Goal: Task Accomplishment & Management: Complete application form

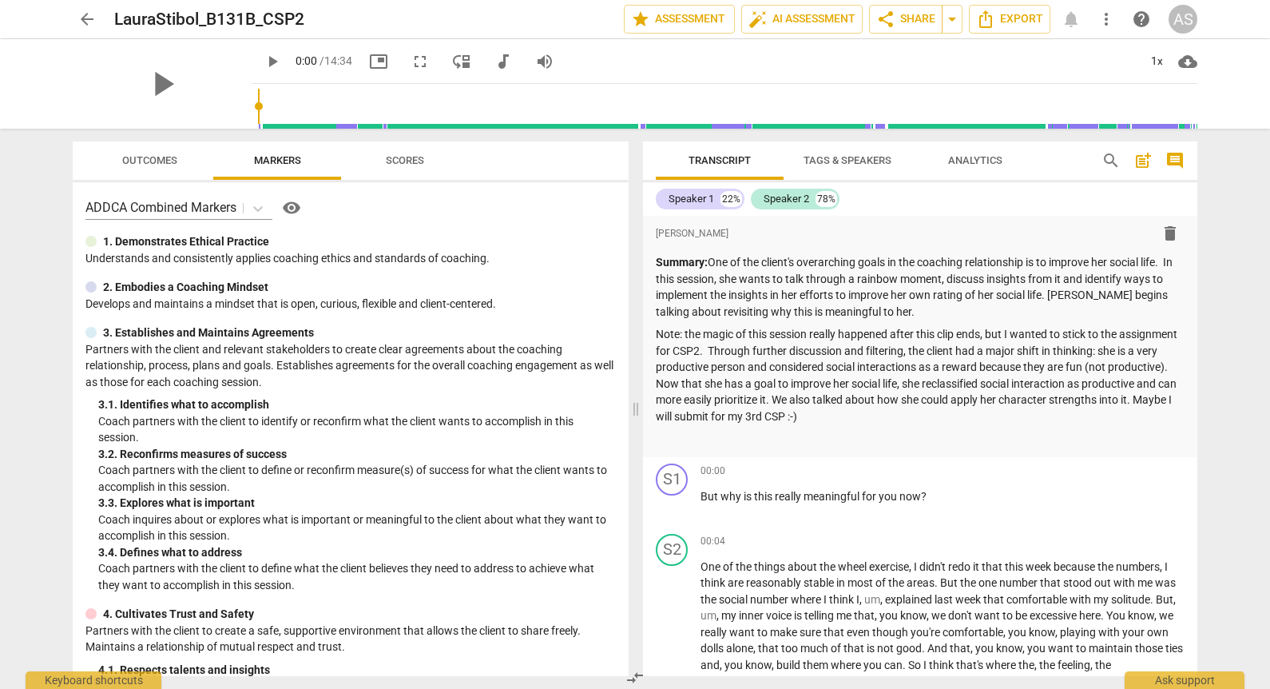
click at [86, 15] on span "arrow_back" at bounding box center [86, 19] width 19 height 19
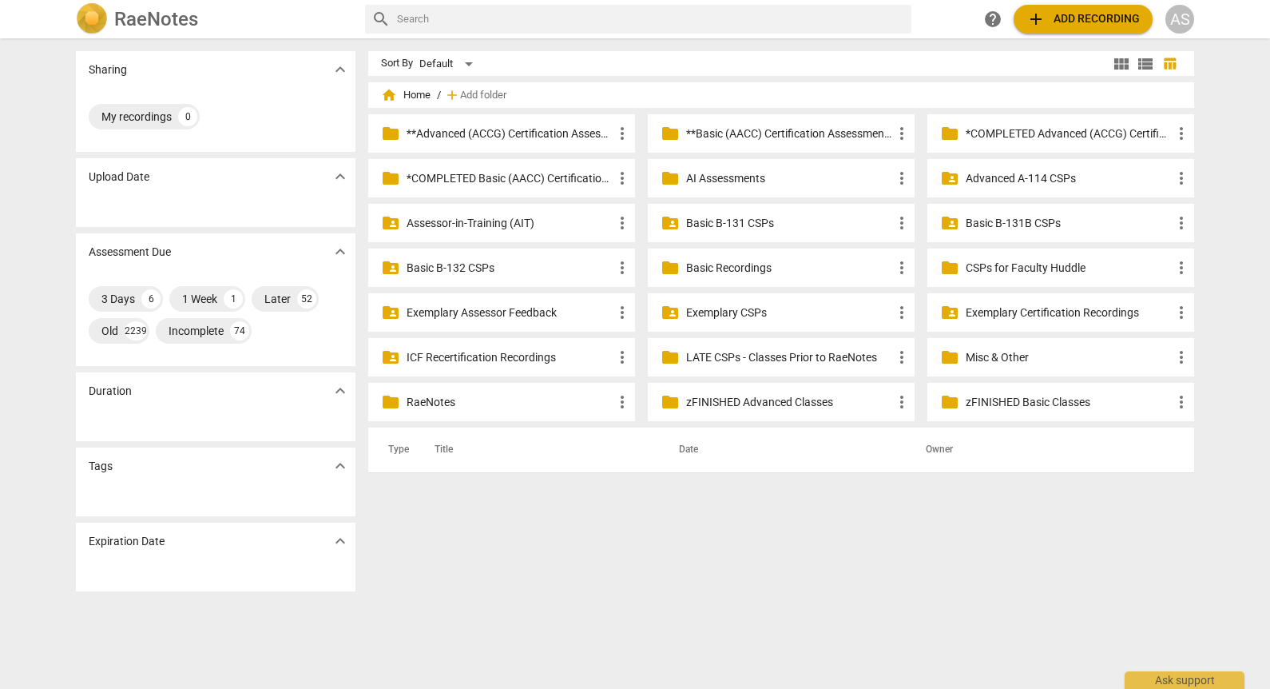
click at [1016, 219] on p "Basic B-131B CSPs" at bounding box center [1069, 223] width 206 height 17
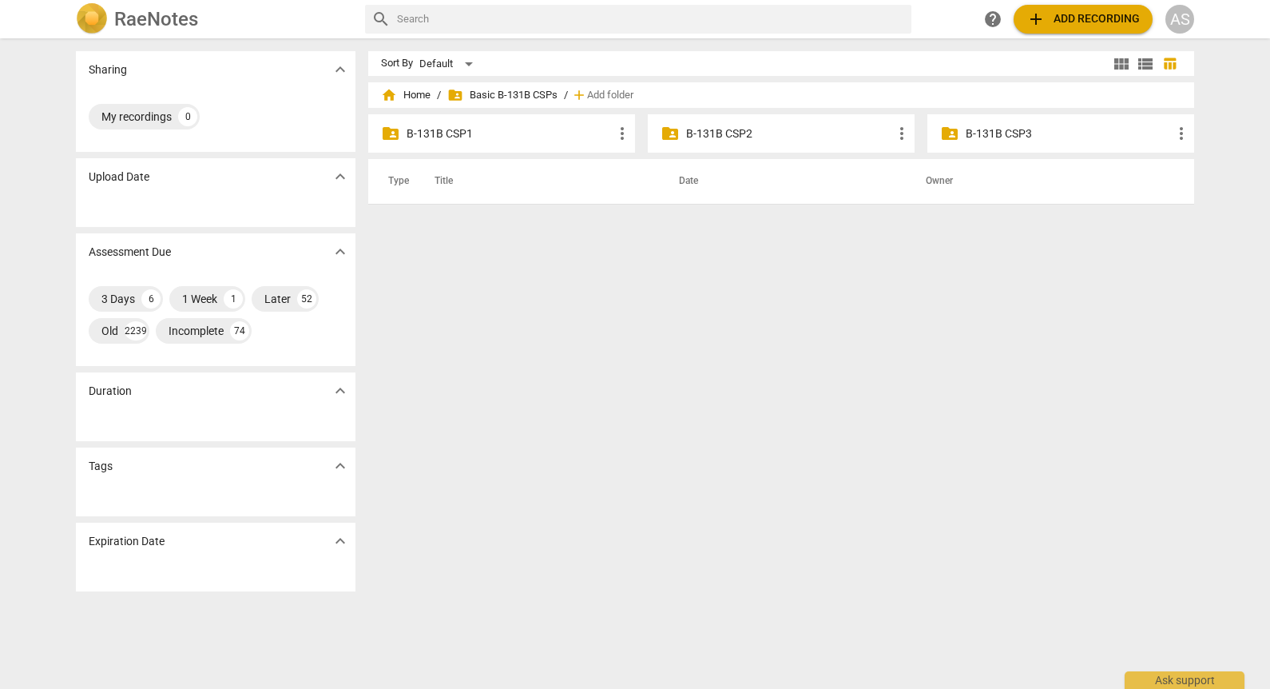
click at [749, 142] on div "folder_shared B-131B CSP2 more_vert" at bounding box center [781, 133] width 267 height 38
click at [753, 133] on p "B-131B CSP2" at bounding box center [789, 133] width 206 height 17
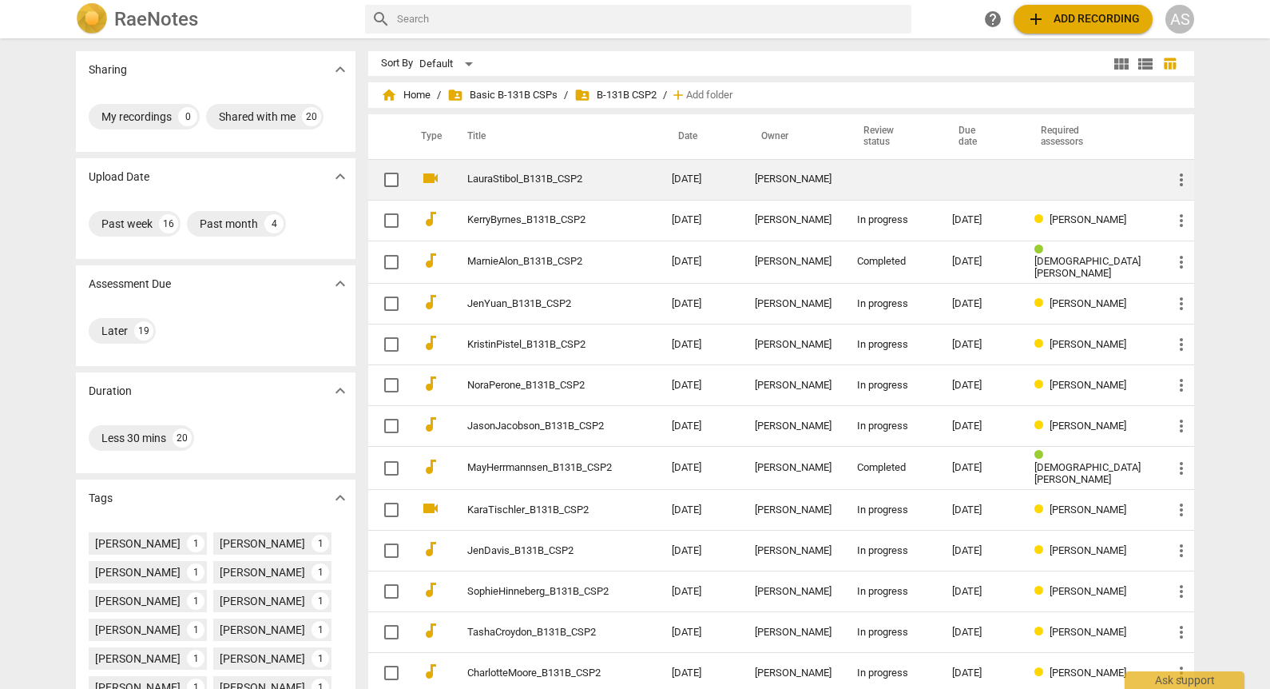
click at [784, 185] on div "[PERSON_NAME]" at bounding box center [793, 179] width 77 height 12
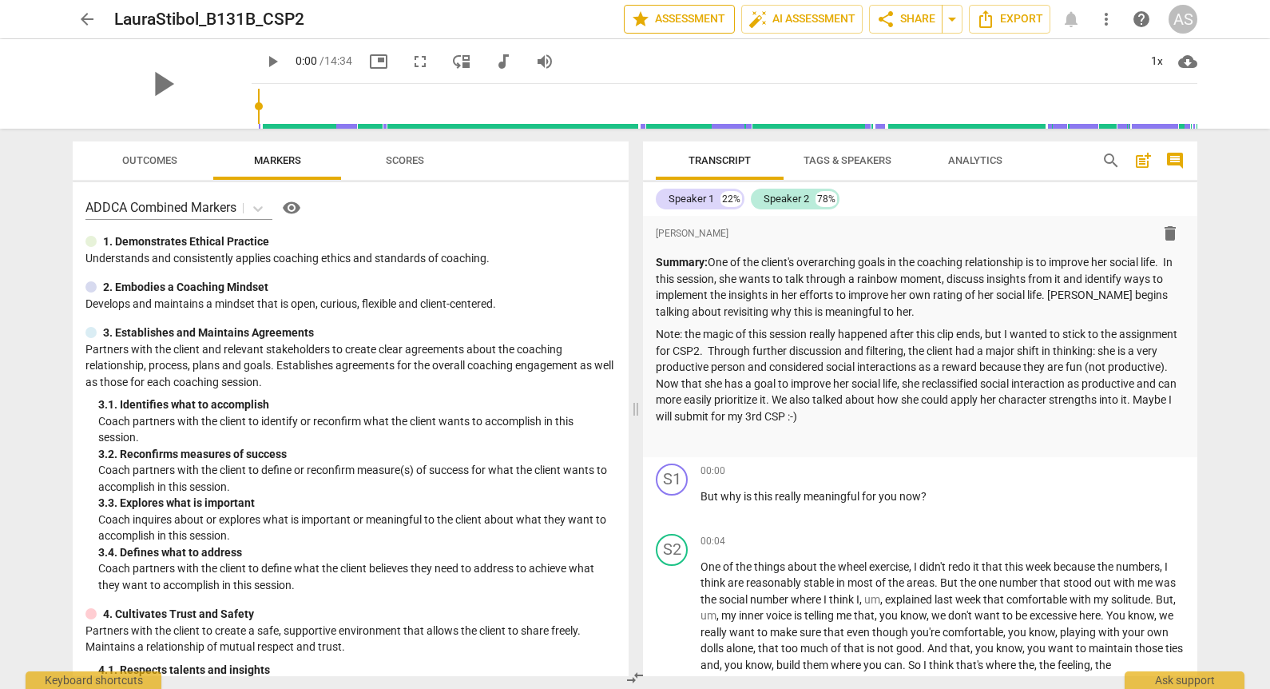
click at [689, 14] on span "star Assessment" at bounding box center [679, 19] width 97 height 19
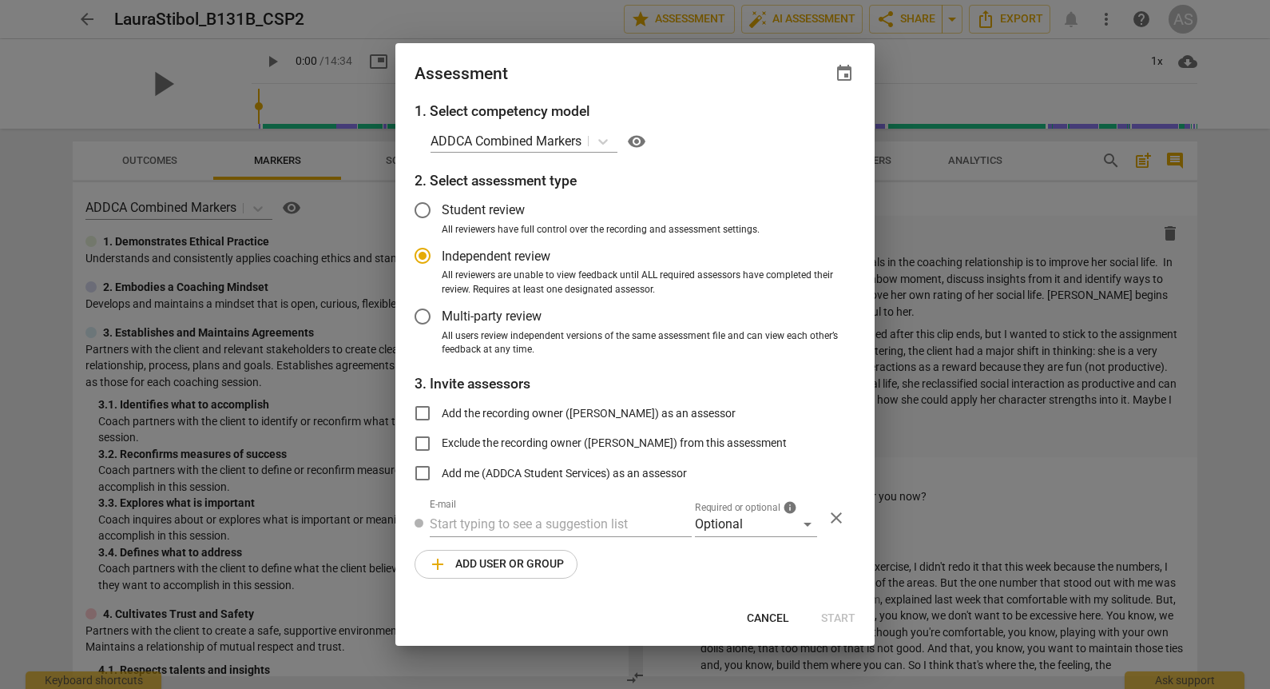
click at [840, 69] on span "event" at bounding box center [844, 73] width 19 height 19
radio input "false"
click at [800, 132] on input "date" at bounding box center [749, 128] width 112 height 23
type input "[DATE]"
click at [637, 77] on div at bounding box center [635, 344] width 1270 height 689
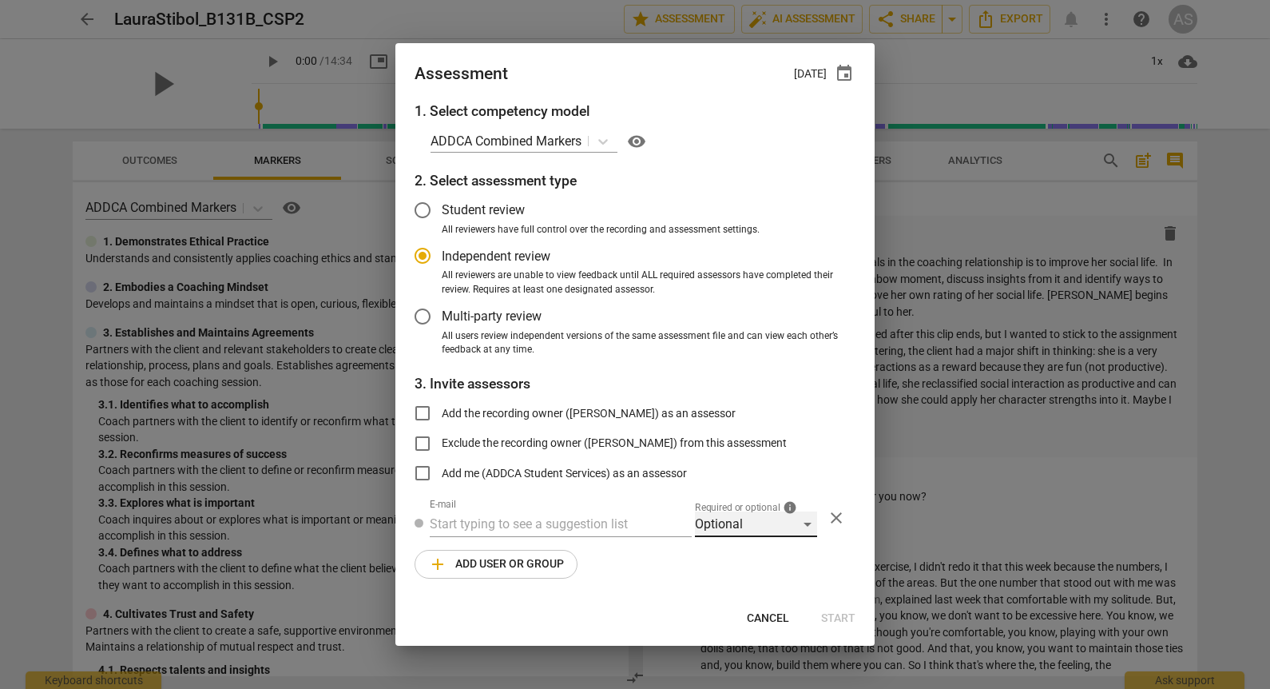
click at [732, 532] on div "Optional" at bounding box center [756, 524] width 122 height 26
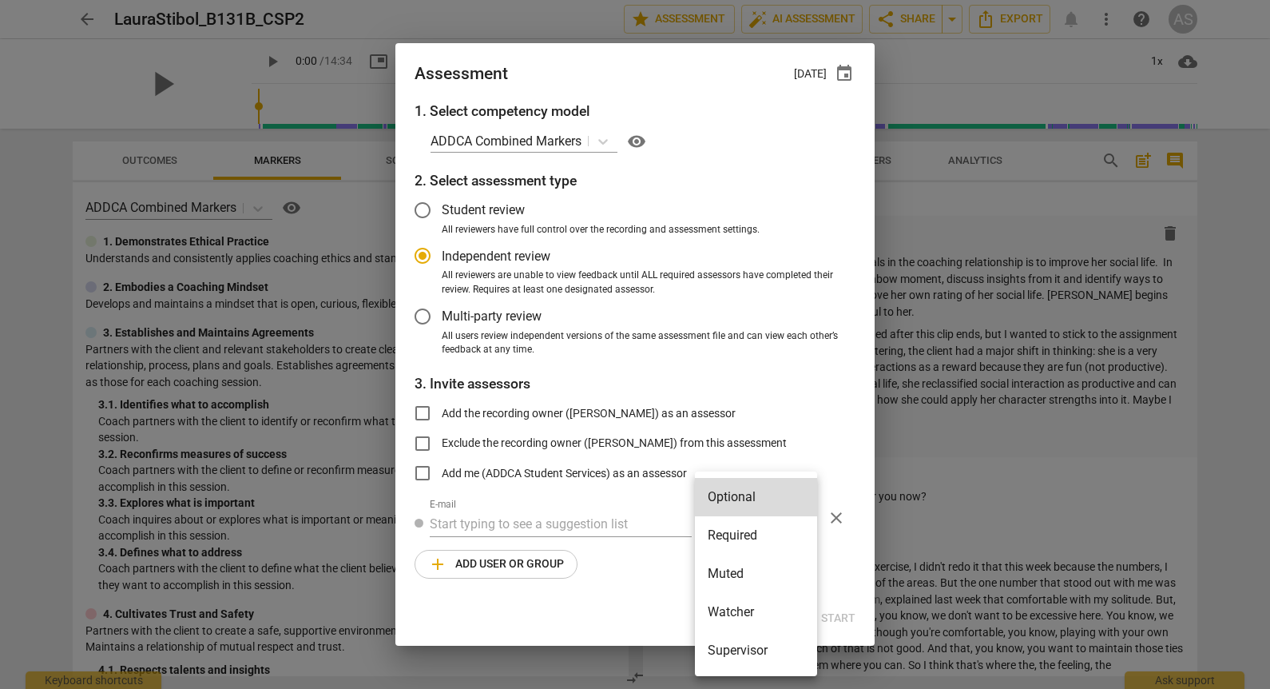
click at [732, 538] on li "Required" at bounding box center [756, 535] width 122 height 38
radio input "false"
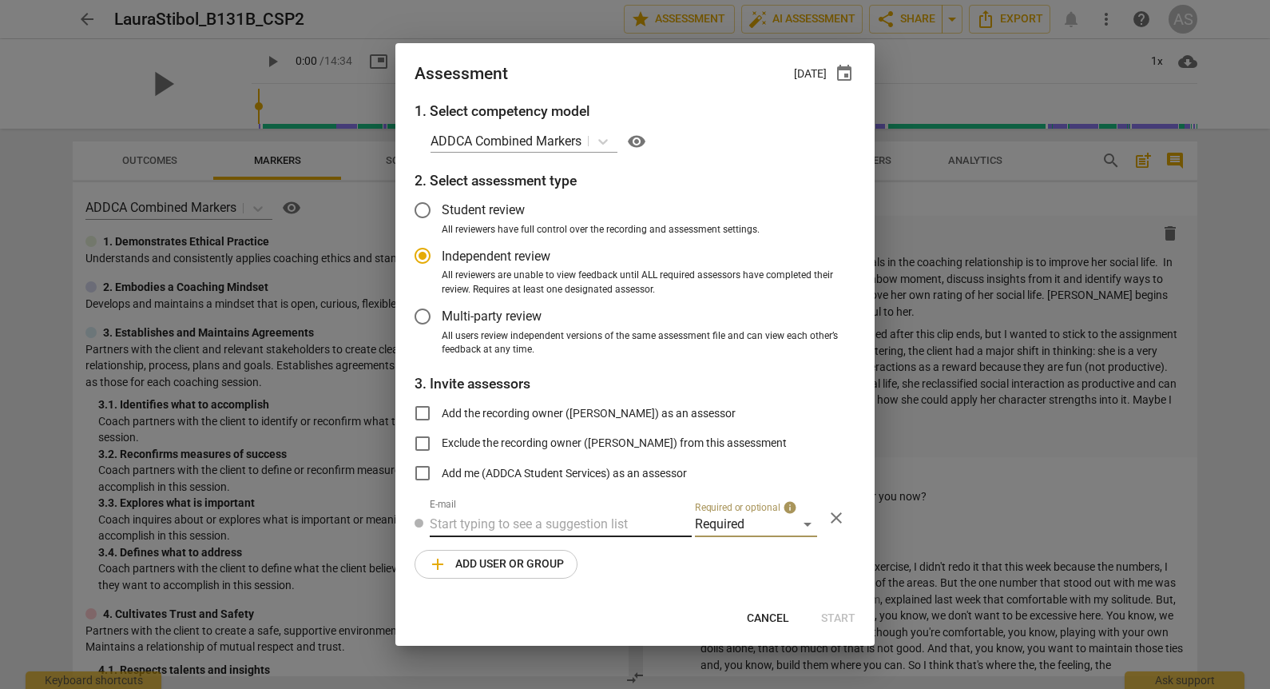
click at [561, 526] on input "text" at bounding box center [561, 524] width 262 height 26
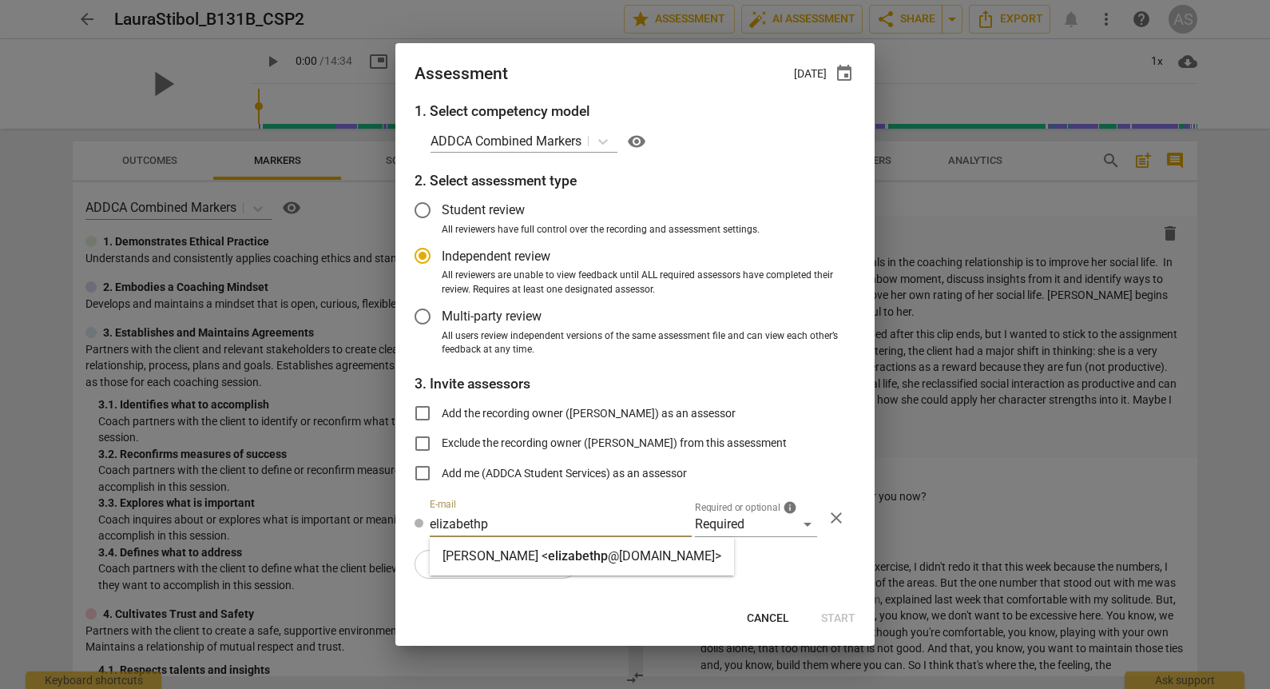
type input "elizabethp"
click at [570, 542] on div "[PERSON_NAME] < elizabethp @[DOMAIN_NAME]>" at bounding box center [582, 556] width 304 height 38
radio input "false"
type input "[PERSON_NAME] <[EMAIL_ADDRESS][DOMAIN_NAME]>"
click at [514, 559] on span "add Add user or group" at bounding box center [496, 563] width 136 height 19
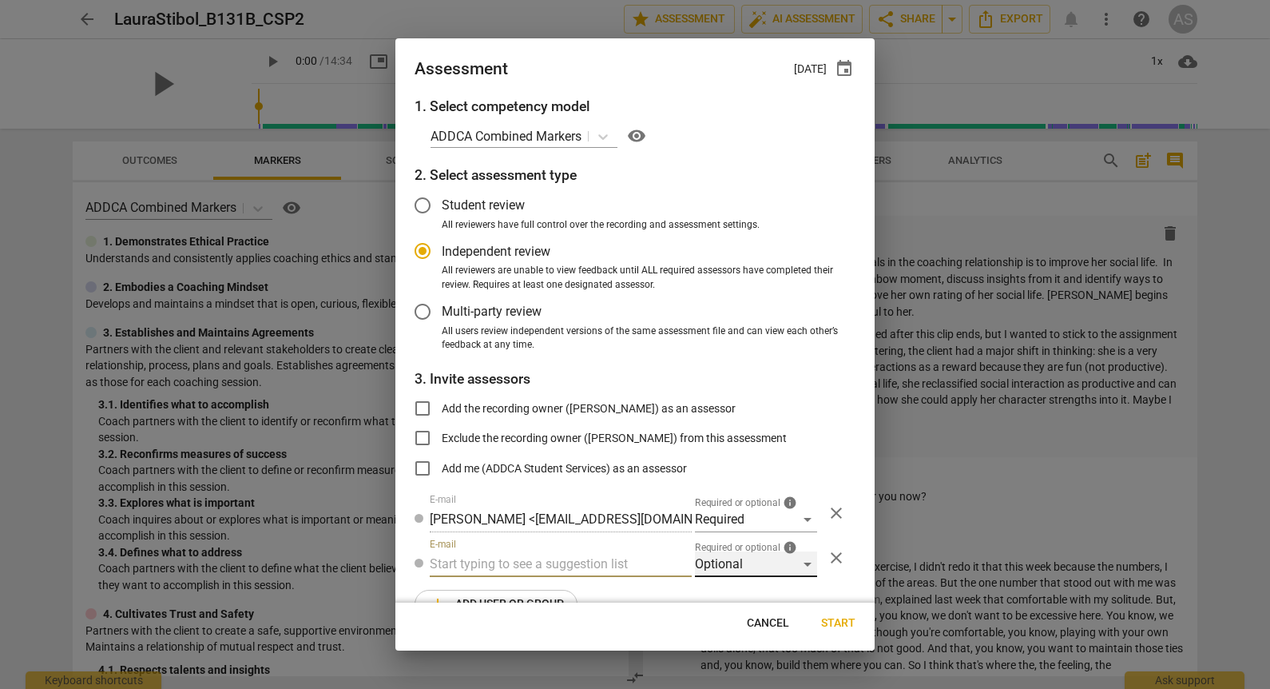
click at [736, 559] on div "Optional" at bounding box center [756, 564] width 122 height 26
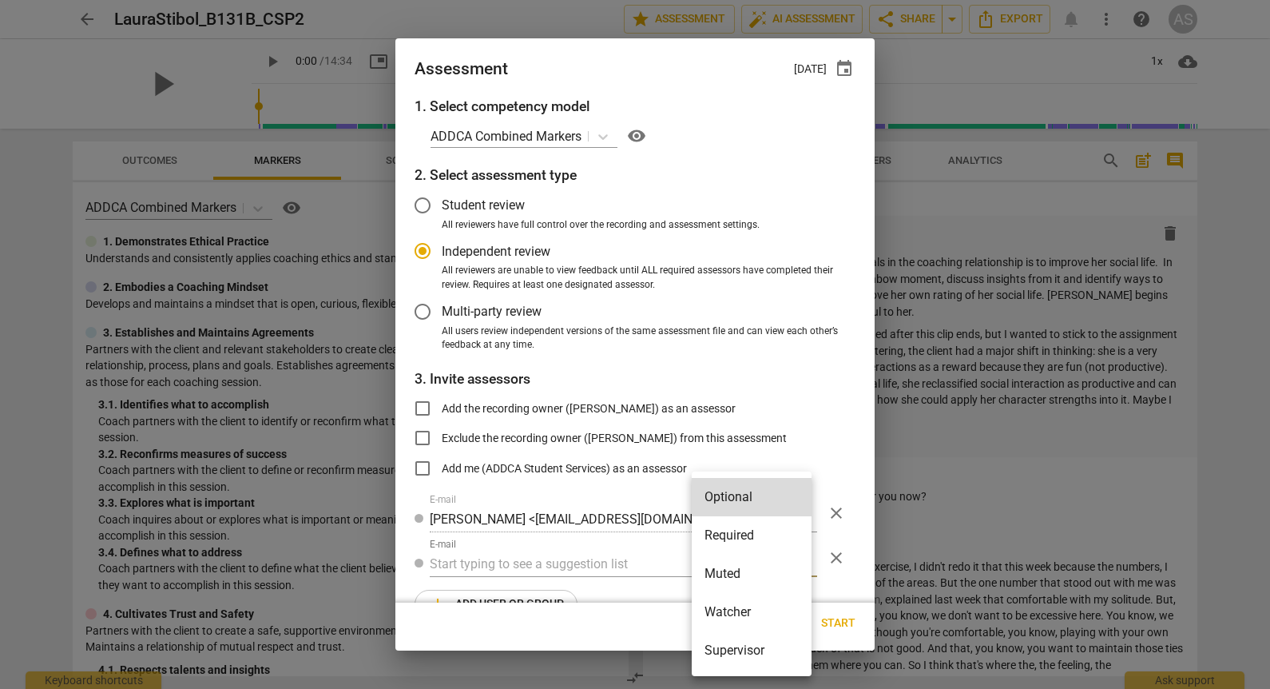
click at [736, 574] on li "Muted" at bounding box center [752, 573] width 120 height 38
radio input "false"
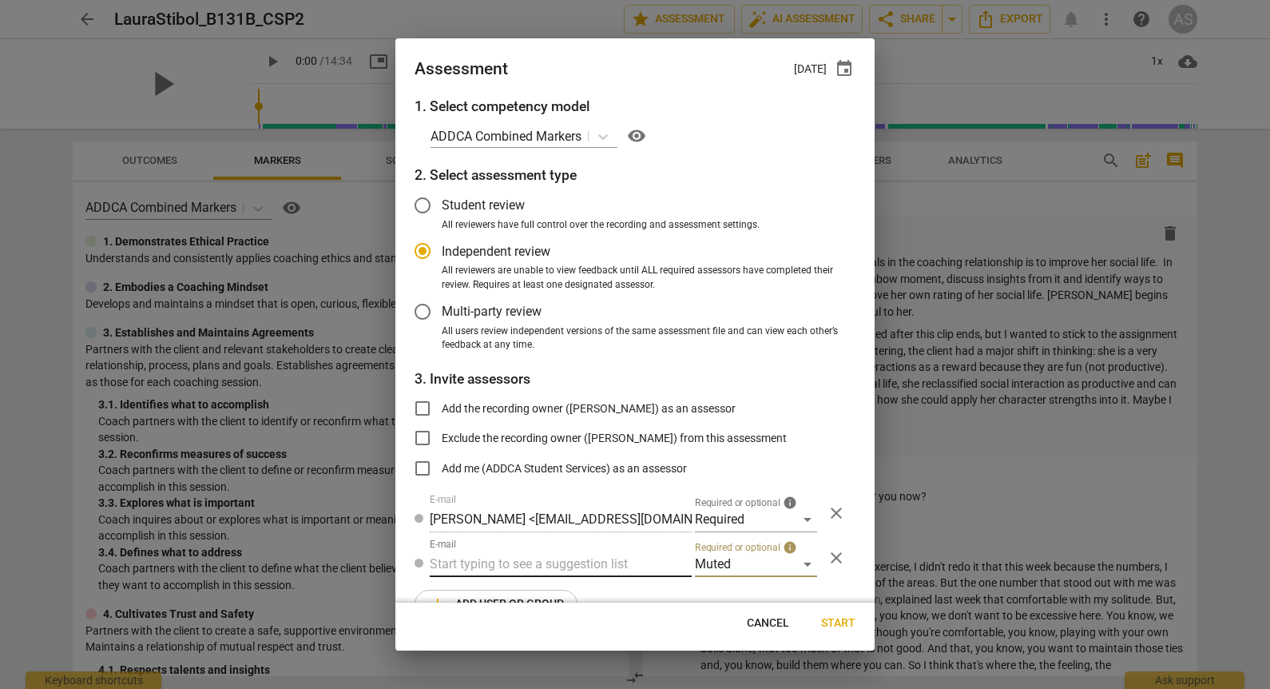
click at [570, 566] on input "text" at bounding box center [561, 564] width 262 height 26
type input "131B"
click at [561, 589] on div "Basic B- 131B CSPs" at bounding box center [559, 596] width 259 height 38
radio input "false"
type input "Basic B-131B CSPs"
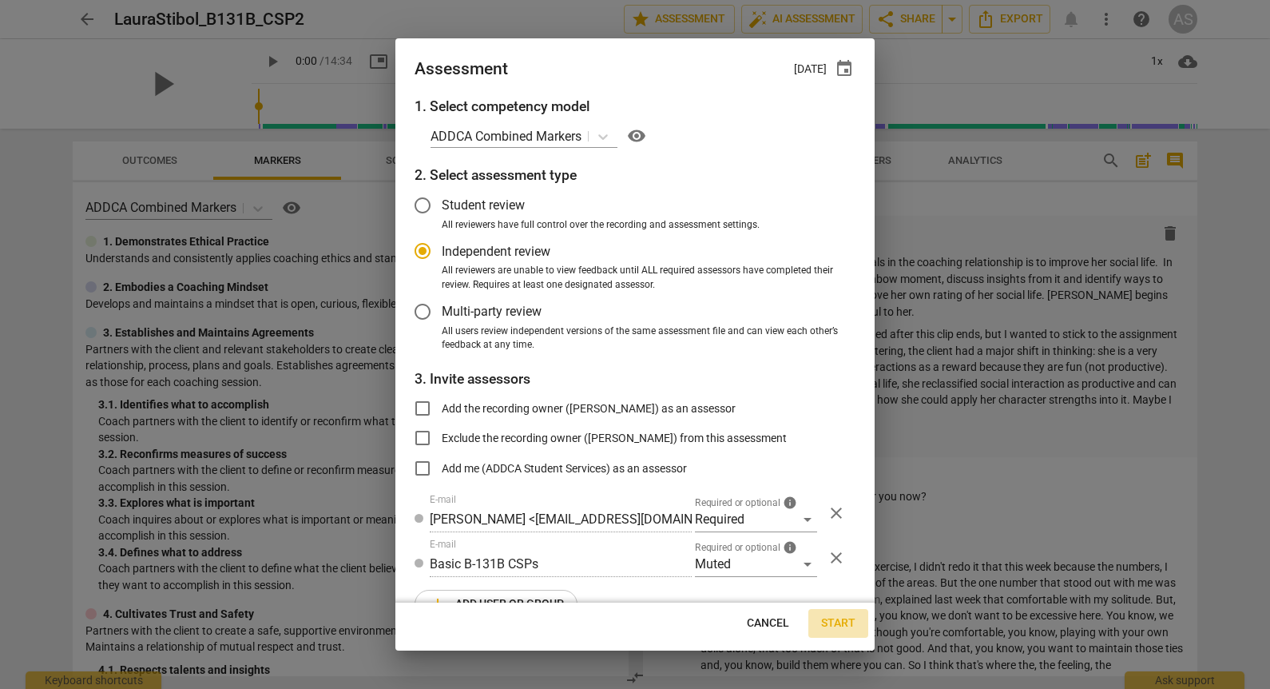
click at [835, 620] on span "Start" at bounding box center [838, 623] width 34 height 16
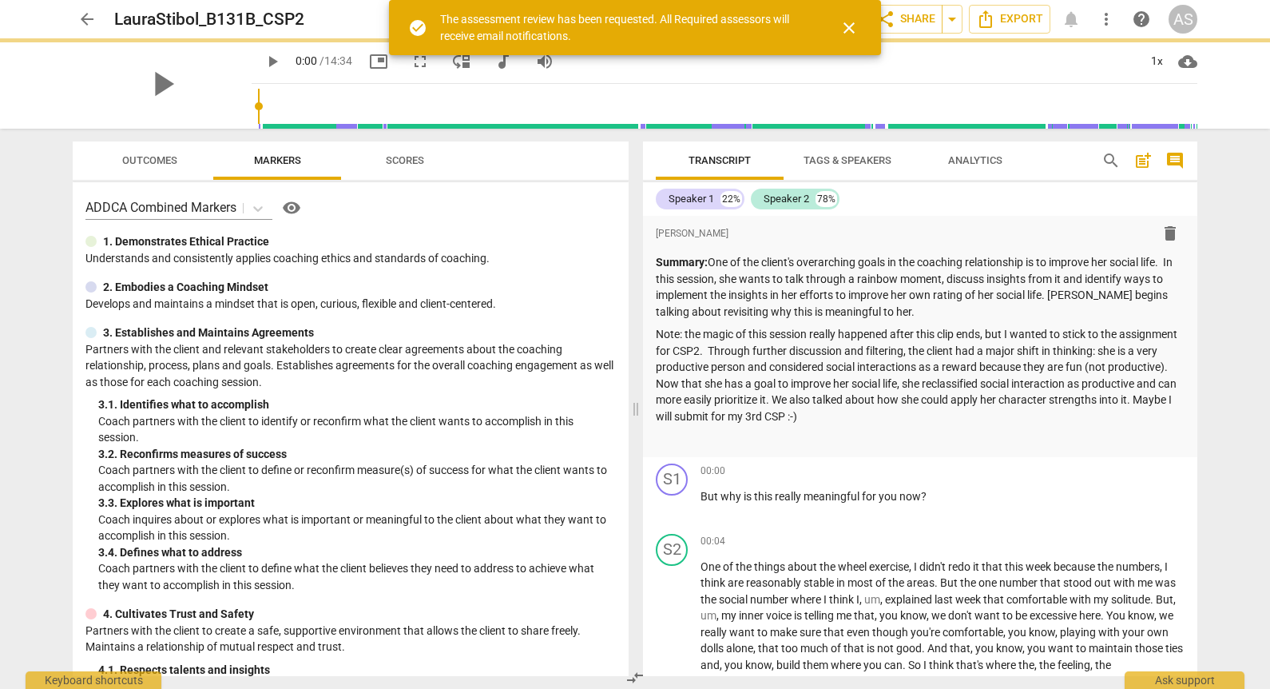
radio input "false"
type input "[PERSON_NAME] <[EMAIL_ADDRESS][DOMAIN_NAME]>"
type input "[PERSON_NAME] <[PERSON_NAME][EMAIL_ADDRESS][DOMAIN_NAME]>"
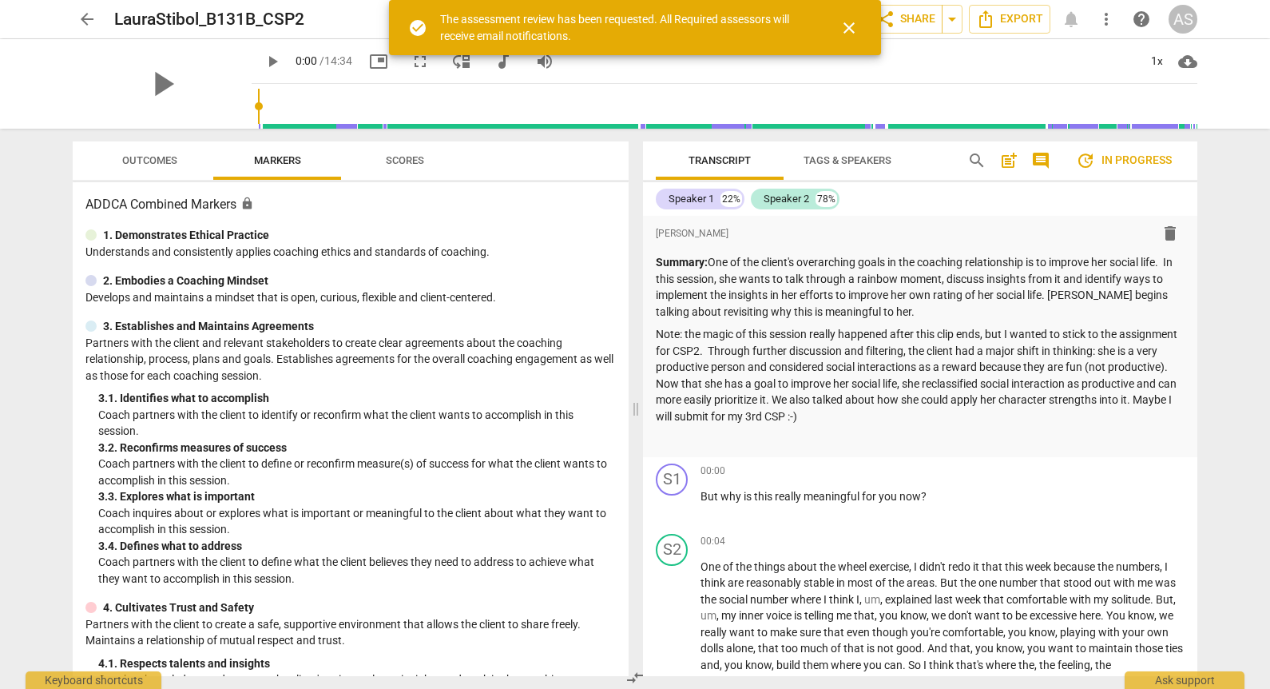
click at [91, 21] on span "arrow_back" at bounding box center [86, 19] width 19 height 19
